Goal: Task Accomplishment & Management: Use online tool/utility

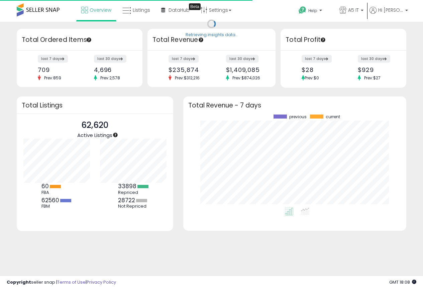
scroll to position [93, 210]
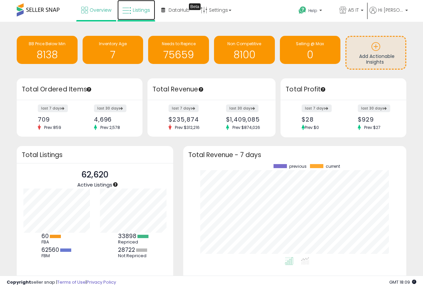
click at [138, 8] on span "Listings" at bounding box center [141, 10] width 17 height 7
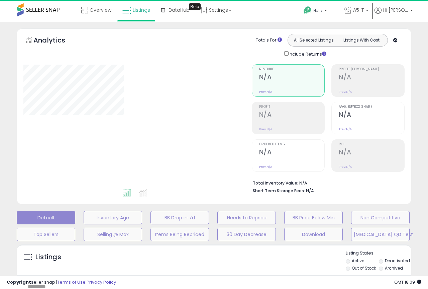
type input "*******"
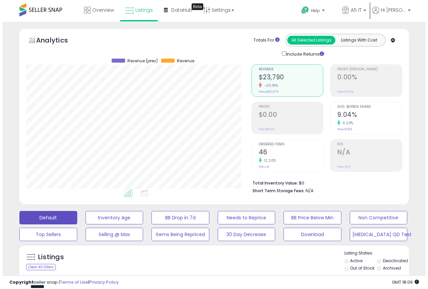
scroll to position [137, 226]
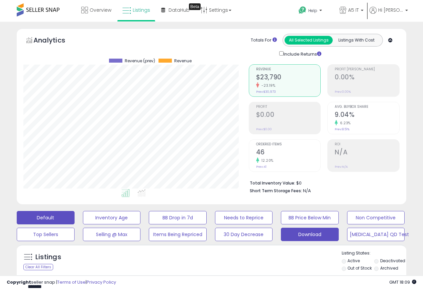
click at [309, 233] on button "Download" at bounding box center [310, 234] width 58 height 13
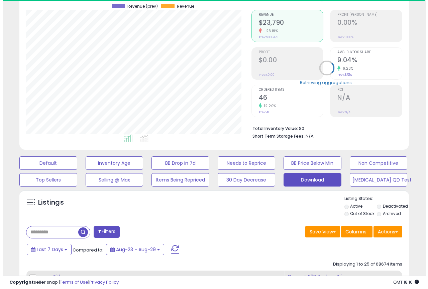
scroll to position [67, 0]
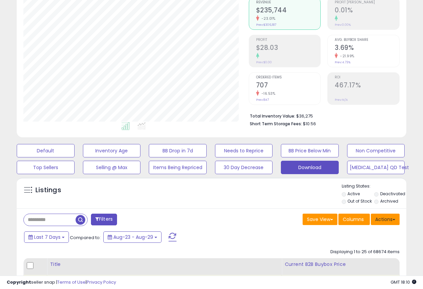
click at [380, 220] on button "Actions" at bounding box center [385, 218] width 29 height 11
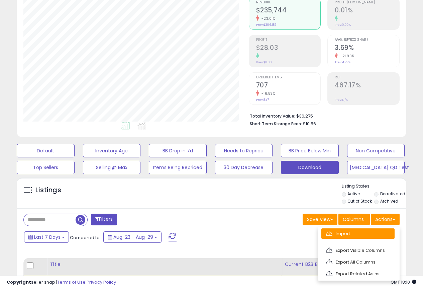
click at [374, 238] on link "Import" at bounding box center [358, 233] width 73 height 10
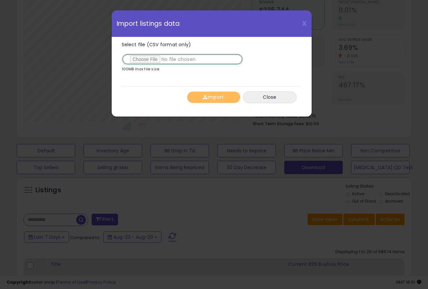
click at [140, 58] on input "Select file (CSV format only)" at bounding box center [182, 59] width 121 height 11
type input "**********"
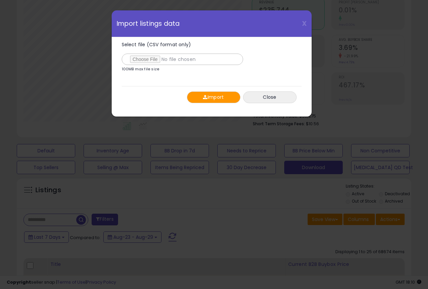
click at [212, 98] on button "Import" at bounding box center [214, 97] width 54 height 12
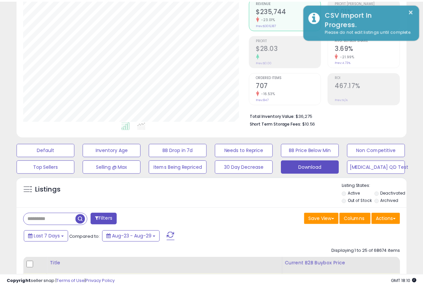
scroll to position [334489, 334401]
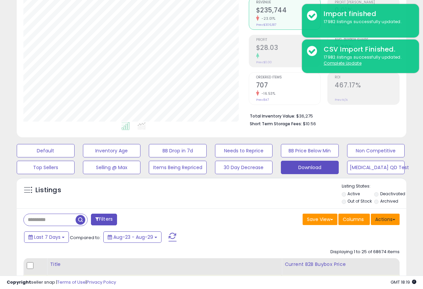
click at [386, 221] on button "Actions" at bounding box center [385, 218] width 29 height 11
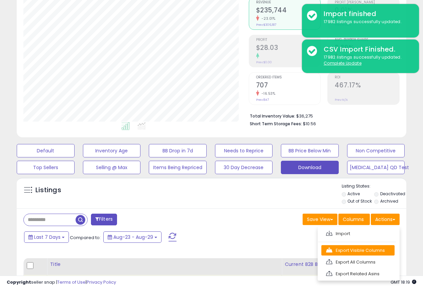
click at [361, 247] on link "Export Visible Columns" at bounding box center [358, 250] width 73 height 10
